Goal: Find specific page/section: Find specific page/section

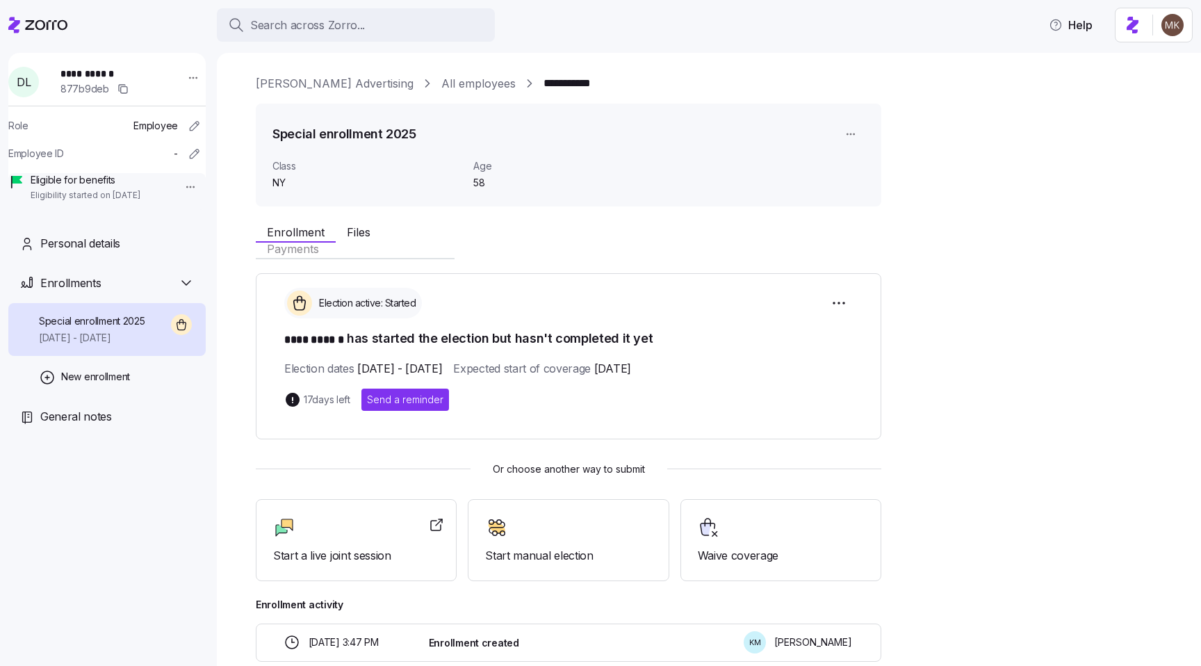
click at [441, 78] on link "All employees" at bounding box center [478, 83] width 74 height 17
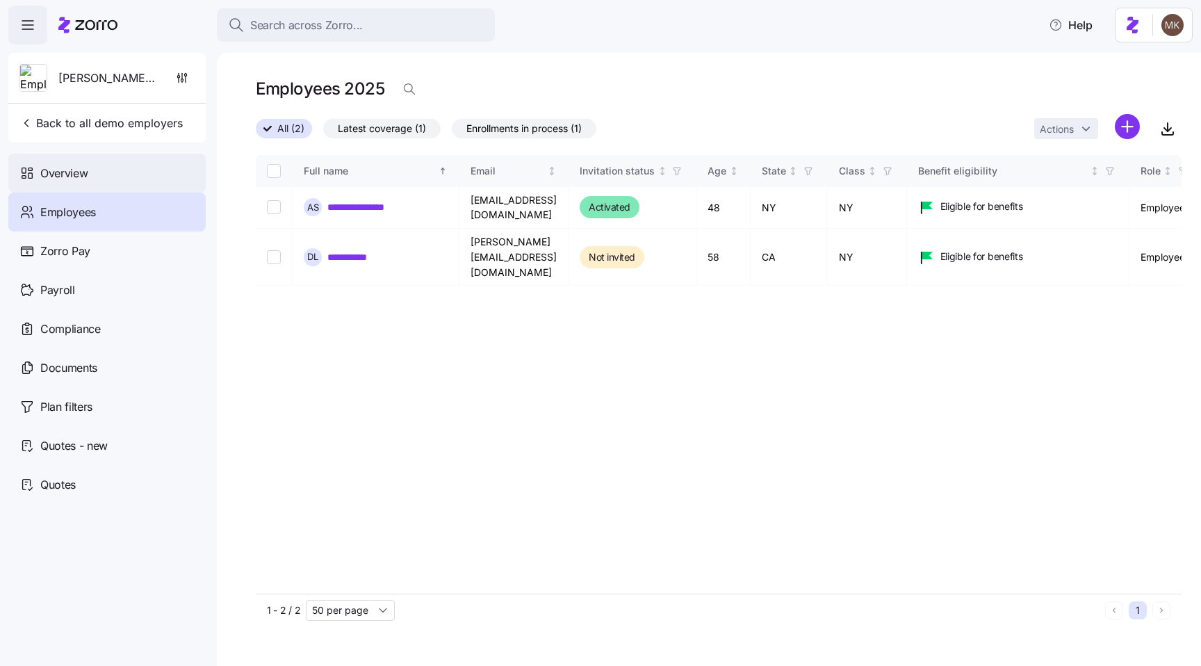
click at [106, 174] on div "Overview" at bounding box center [106, 173] width 197 height 39
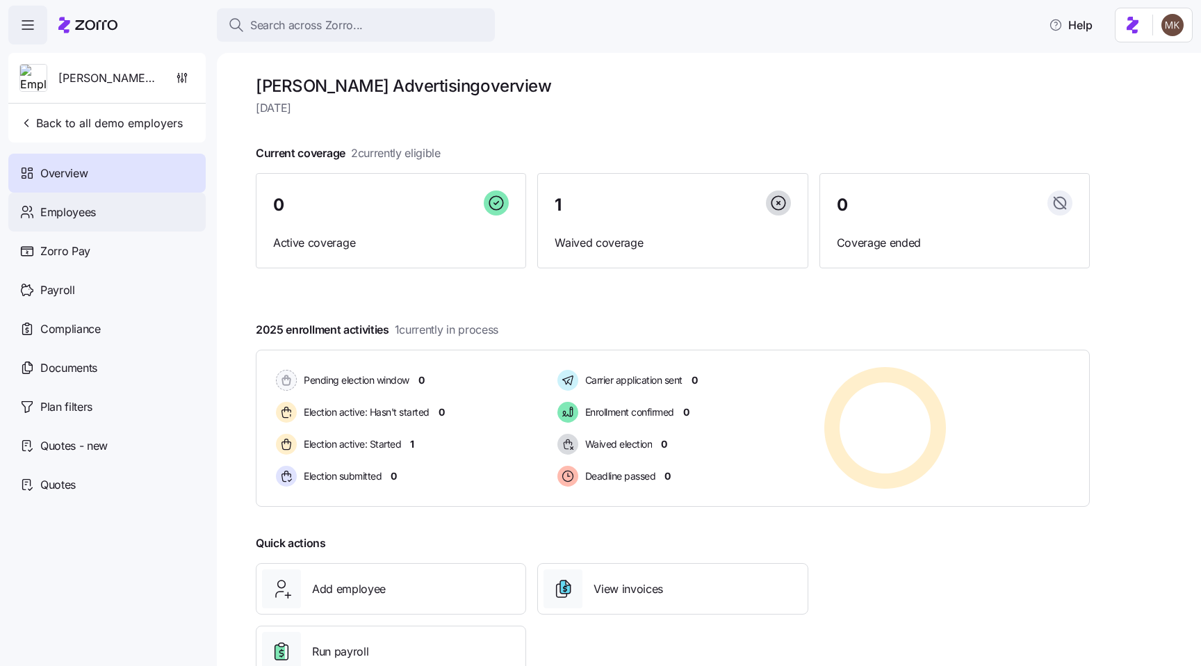
click at [125, 211] on div "Employees" at bounding box center [106, 211] width 197 height 39
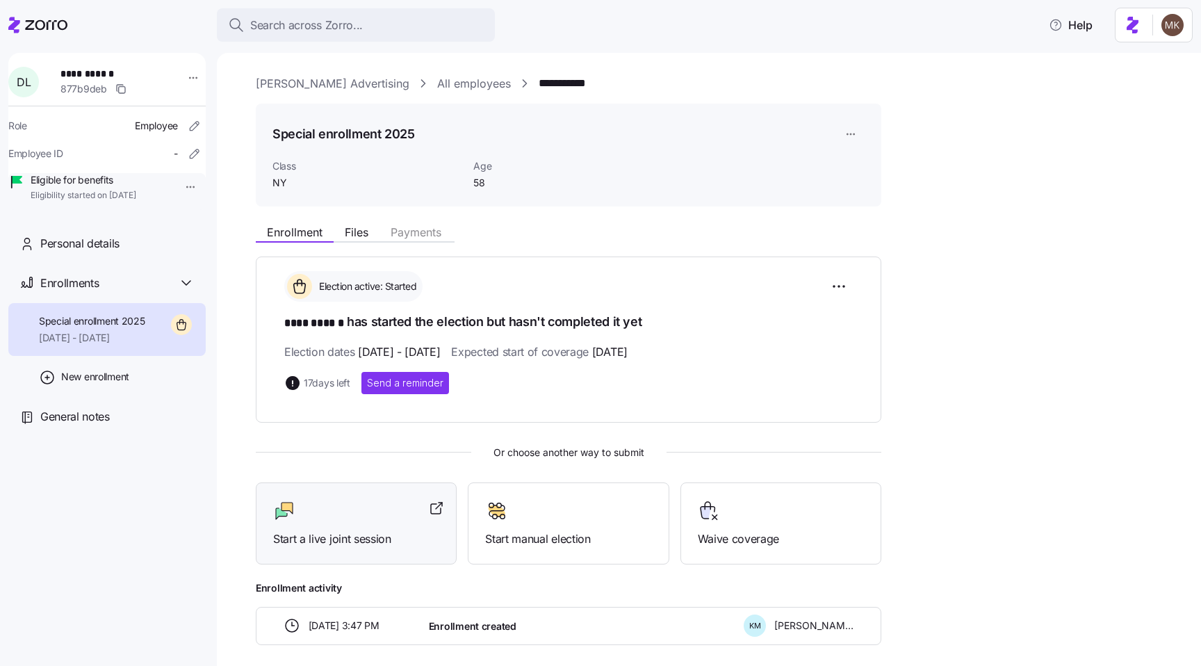
click at [372, 508] on div at bounding box center [356, 511] width 166 height 22
